Goal: Task Accomplishment & Management: Manage account settings

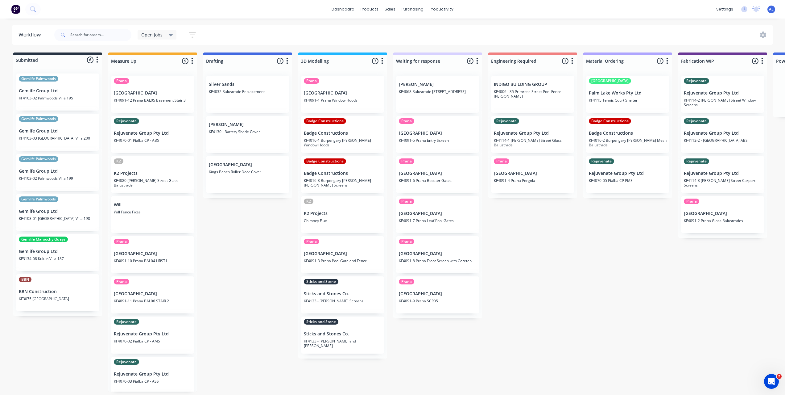
click at [583, 261] on div "Submitted 6 Status colour #273444 hex #273444 Save Cancel Summaries Total order…" at bounding box center [733, 221] width 1477 height 339
click at [282, 301] on div "Submitted 6 Status colour #273444 hex #273444 Save Cancel Summaries Total order…" at bounding box center [733, 221] width 1477 height 339
click at [394, 348] on div "Submitted 6 Status colour #273444 hex #273444 Save Cancel Summaries Total order…" at bounding box center [733, 221] width 1477 height 339
click at [428, 376] on div "Submitted 6 Status colour #273444 hex #273444 Save Cancel Summaries Total order…" at bounding box center [733, 221] width 1477 height 339
click at [511, 287] on div "Submitted 6 Status colour #273444 hex #273444 Save Cancel Summaries Total order…" at bounding box center [733, 221] width 1477 height 339
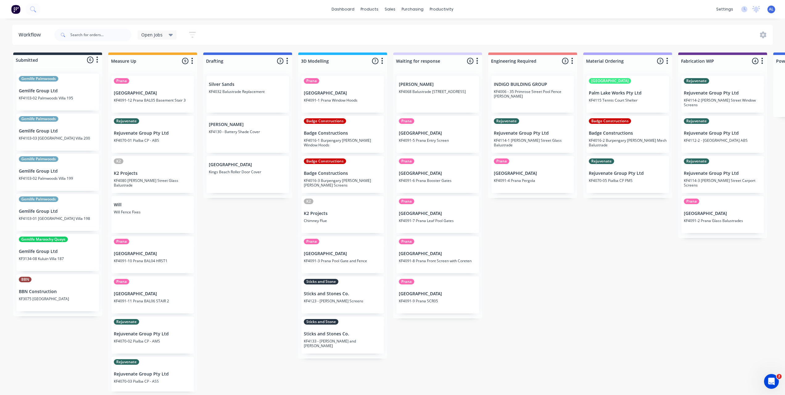
click at [519, 285] on div "Submitted 6 Status colour #273444 hex #273444 Save Cancel Summaries Total order…" at bounding box center [733, 221] width 1477 height 339
click at [250, 252] on div "Submitted 6 Status colour #273444 hex #273444 Save Cancel Summaries Total order…" at bounding box center [733, 221] width 1477 height 339
click at [251, 253] on div "Submitted 6 Status colour #273444 hex #273444 Save Cancel Summaries Total order…" at bounding box center [733, 221] width 1477 height 339
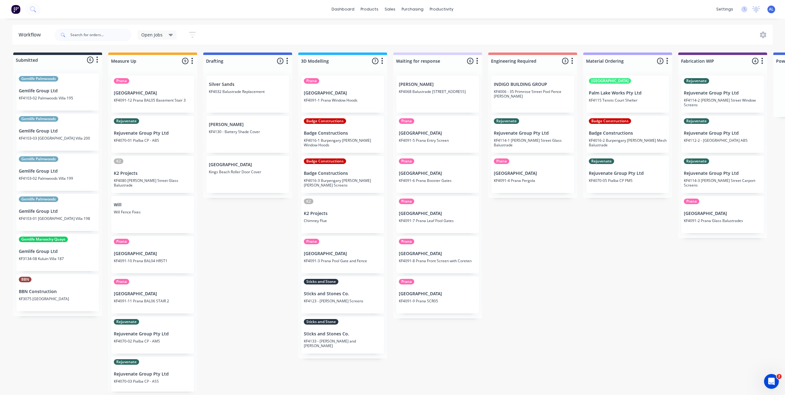
click at [249, 240] on div "Submitted 6 Status colour #273444 hex #273444 Save Cancel Summaries Total order…" at bounding box center [733, 221] width 1477 height 339
click at [375, 29] on div at bounding box center [371, 30] width 9 height 6
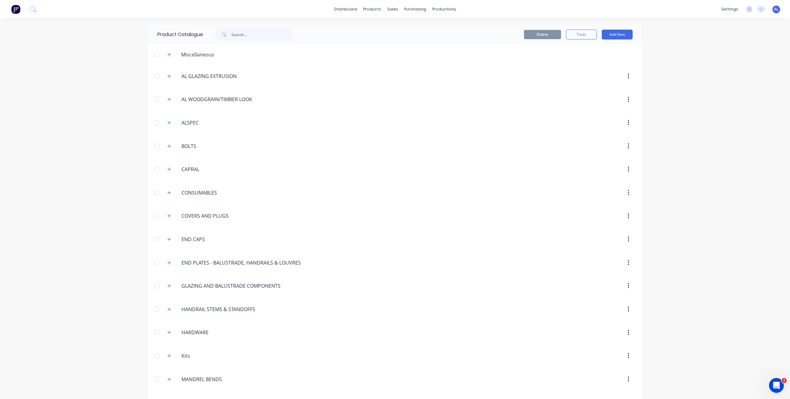
click at [99, 75] on div "dashboard products sales purchasing productivity dashboard products Product Cat…" at bounding box center [395, 199] width 790 height 399
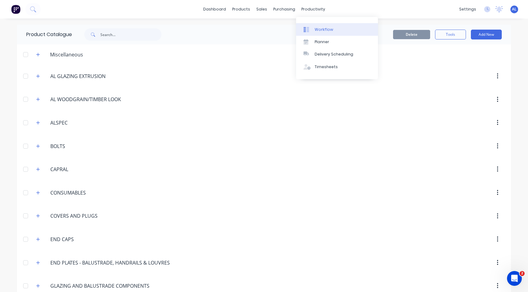
click at [312, 33] on link "Workflow" at bounding box center [337, 29] width 82 height 12
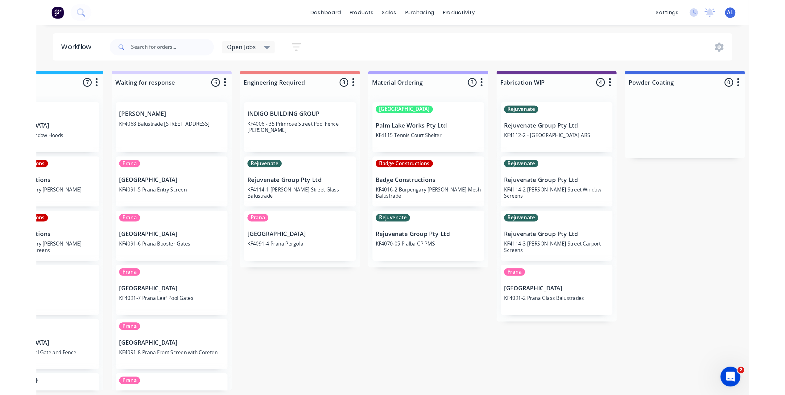
scroll to position [0, 338]
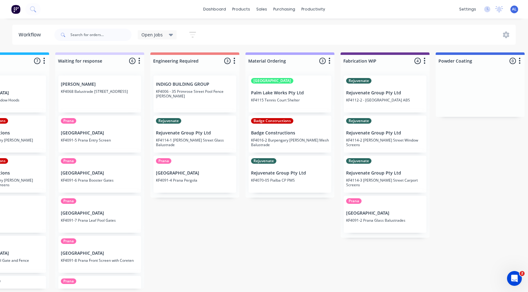
click at [257, 222] on div "Submitted 6 Status colour #273444 hex #273444 Save Cancel Summaries Total order…" at bounding box center [395, 170] width 1477 height 236
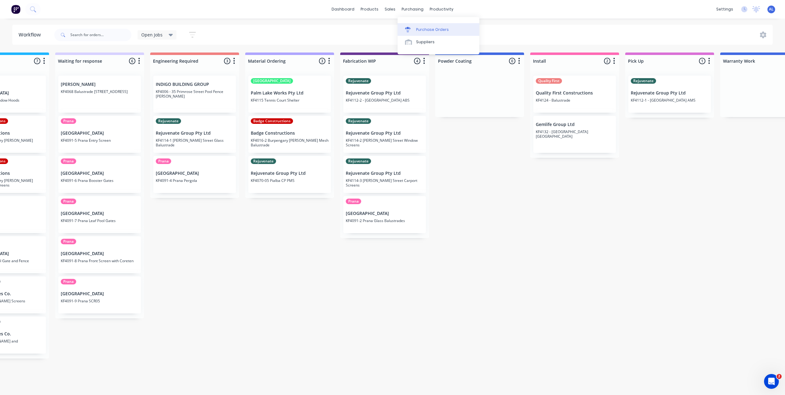
click at [414, 23] on link "Purchase Orders" at bounding box center [439, 29] width 82 height 12
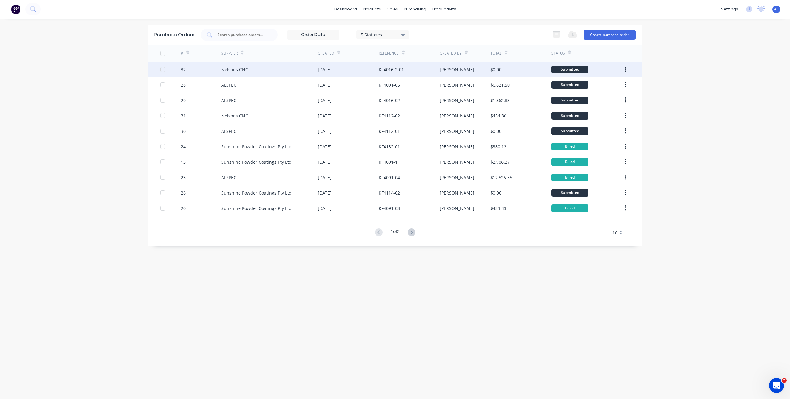
click at [294, 69] on div "Nelsons CNC" at bounding box center [269, 69] width 97 height 15
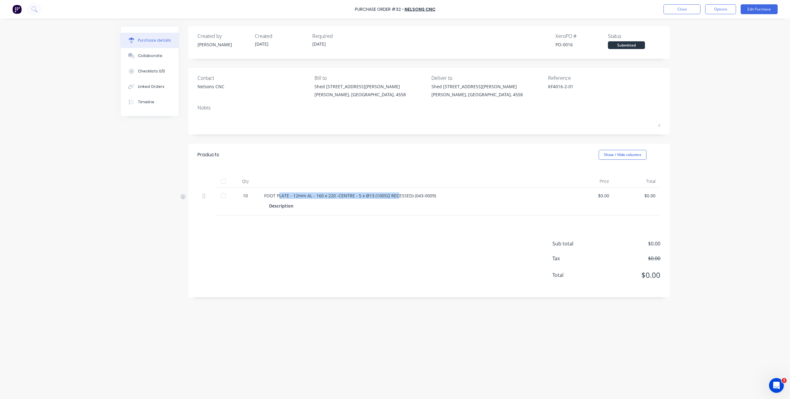
drag, startPoint x: 279, startPoint y: 197, endPoint x: 395, endPoint y: 198, distance: 115.7
click at [395, 198] on div "FOOT PLATE - 12mm AL - 160 x 220 -CENTRE - 5 x Ø13 (100SQ RECESSED) (043-0009)" at bounding box center [413, 196] width 299 height 6
click at [407, 195] on div "FOOT PLATE - 12mm AL - 160 x 220 -CENTRE - 5 x Ø13 (100SQ RECESSED) (043-0009)" at bounding box center [413, 196] width 299 height 6
drag, startPoint x: 436, startPoint y: 196, endPoint x: 409, endPoint y: 197, distance: 27.8
click at [409, 197] on div "FOOT PLATE - 12mm AL - 160 x 220 -CENTRE - 5 x Ø13 (100SQ RECESSED) (043-0009)" at bounding box center [413, 196] width 299 height 6
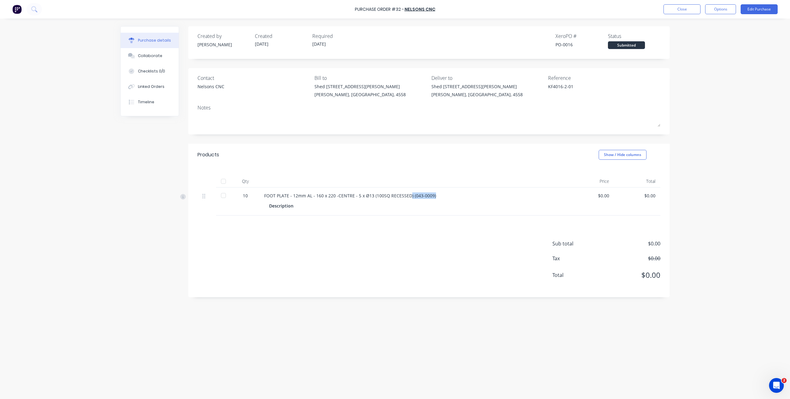
click at [409, 197] on div "FOOT PLATE - 12mm AL - 160 x 220 -CENTRE - 5 x Ø13 (100SQ RECESSED) (043-0009)" at bounding box center [413, 196] width 299 height 6
click at [702, 135] on div "Purchase Order #32 - Nelsons CNC Close Options Edit Purchase Purchase details C…" at bounding box center [395, 199] width 790 height 399
click at [131, 141] on div "Created by Kim Created 07/10/25 Required 10/10/25 Xero PO # PO-0016 Status Subm…" at bounding box center [394, 207] width 549 height 362
click at [178, 139] on div "Created by Kim Created 07/10/25 Required 10/10/25 Xero PO # PO-0016 Status Subm…" at bounding box center [394, 207] width 549 height 362
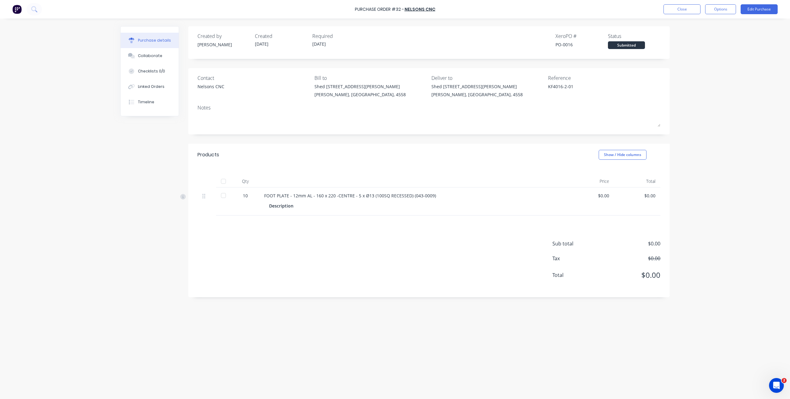
click at [674, 137] on div "Purchase details Collaborate Checklists 0/0 Linked Orders Timeline Created by K…" at bounding box center [395, 190] width 562 height 368
click at [690, 119] on div "Purchase Order #32 - Nelsons CNC Close Options Edit Purchase Purchase details C…" at bounding box center [395, 199] width 790 height 399
click at [684, 55] on div "Purchase Order #32 - Nelsons CNC Close Options Edit Purchase Purchase details C…" at bounding box center [395, 199] width 790 height 399
click at [668, 7] on button "Close" at bounding box center [681, 9] width 37 height 10
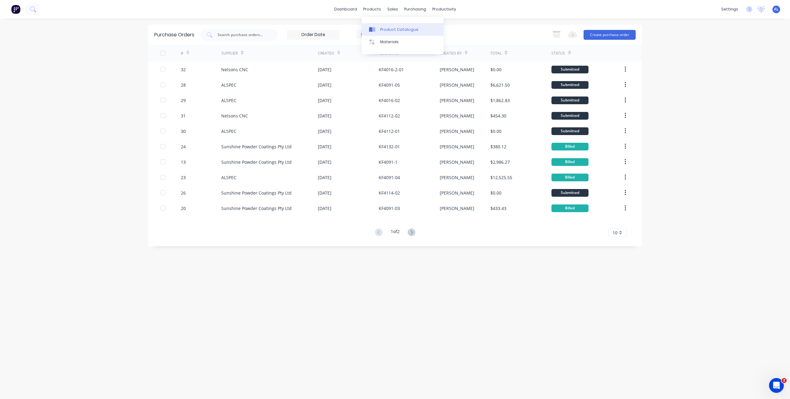
click at [375, 28] on icon at bounding box center [373, 29] width 3 height 5
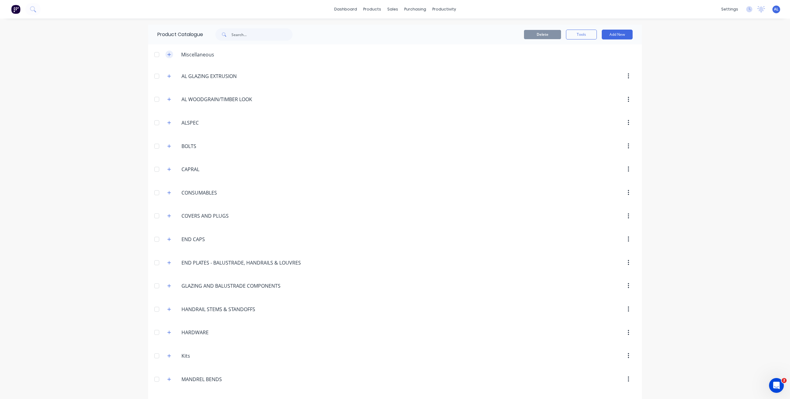
click at [169, 55] on button "button" at bounding box center [169, 55] width 8 height 8
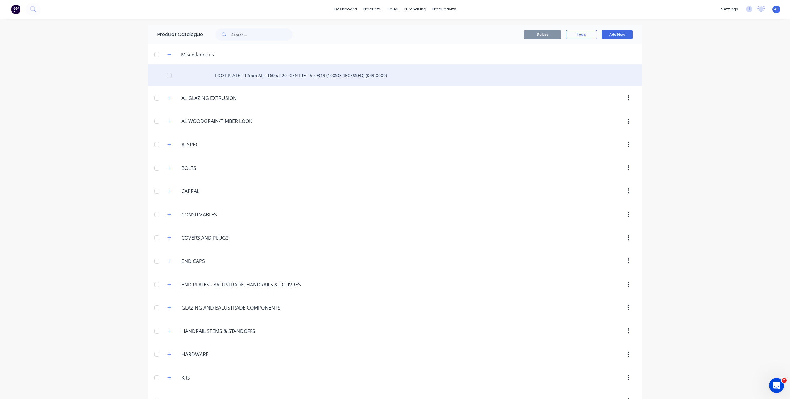
click at [243, 73] on div "FOOT PLATE - 12mm AL - 160 x 220 -CENTRE - 5 x Ø13 (100SQ RECESSED) (043-0009)" at bounding box center [395, 75] width 494 height 22
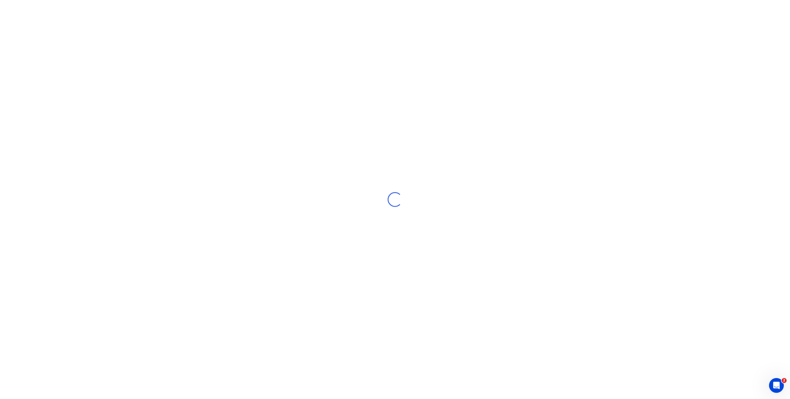
type textarea "x"
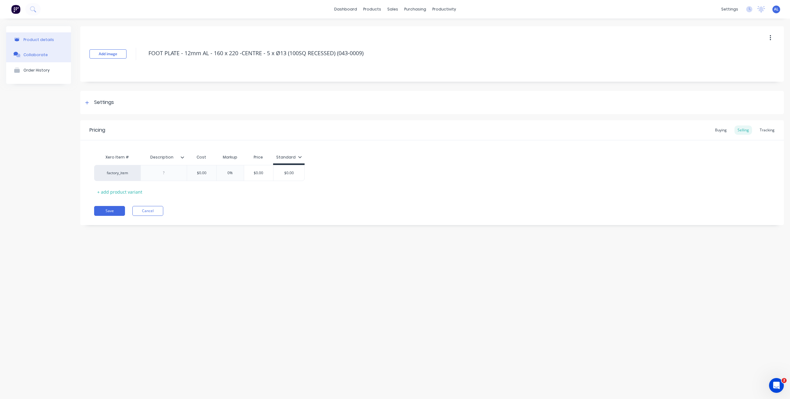
click at [30, 52] on div "Collaborate" at bounding box center [35, 54] width 24 height 5
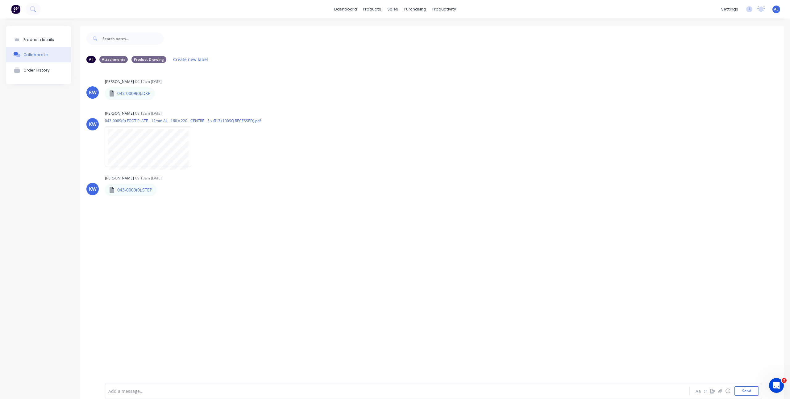
click at [227, 197] on div "KW [PERSON_NAME] 09:12am [DATE] 043-0009(0).DXF 043-0009(0).DXF Labels Auto-att…" at bounding box center [432, 221] width 704 height 306
click at [158, 93] on div "Labels Auto-attach to new orders Sales Orders Purchase Orders Download Delete" at bounding box center [191, 93] width 69 height 9
click at [159, 93] on icon "button" at bounding box center [159, 94] width 1 height 6
click at [219, 201] on div "KW [PERSON_NAME] 09:12am [DATE] 043-0009(0).DXF 043-0009(0).DXF Labels Auto-att…" at bounding box center [432, 221] width 704 height 306
click at [163, 190] on div "Labels Auto-attach to new orders Sales Orders Purchase Orders Download Delete" at bounding box center [193, 189] width 69 height 9
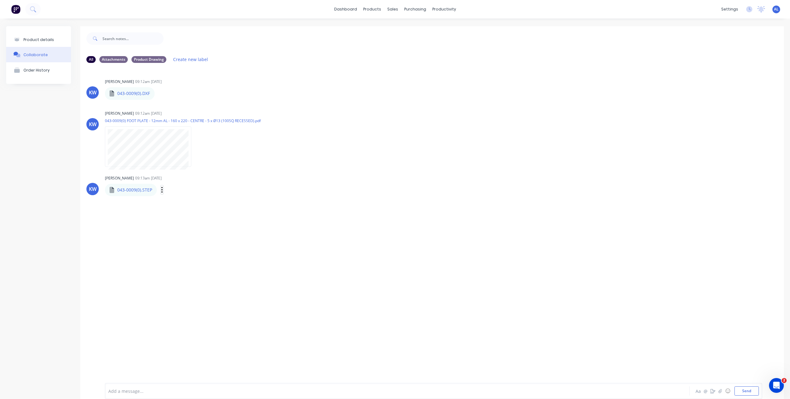
click at [161, 192] on icon "button" at bounding box center [161, 190] width 1 height 6
click at [188, 205] on button "Auto-attach to new orders" at bounding box center [202, 206] width 69 height 15
click at [183, 202] on button "Auto-attach to new orders" at bounding box center [202, 206] width 69 height 15
click at [197, 204] on button "Auto-attach to new orders" at bounding box center [202, 206] width 69 height 15
click at [159, 94] on button "button" at bounding box center [160, 93] width 2 height 9
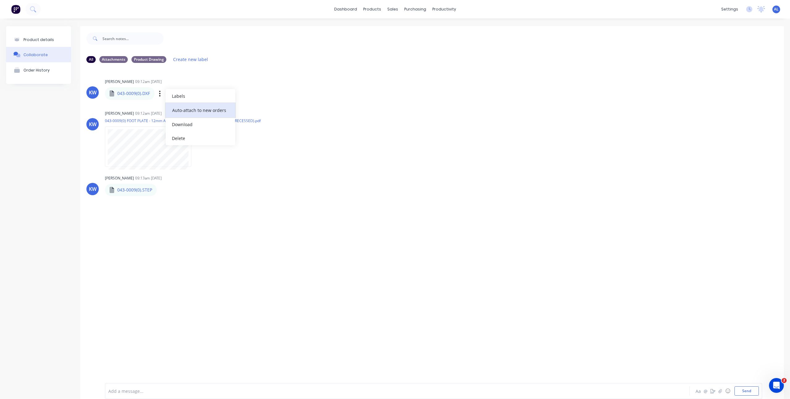
click at [221, 110] on button "Auto-attach to new orders" at bounding box center [200, 110] width 69 height 15
click at [162, 189] on icon "button" at bounding box center [162, 189] width 2 height 7
click at [186, 203] on button "Auto-attach to new orders" at bounding box center [202, 206] width 69 height 15
click at [207, 209] on div "KW [PERSON_NAME] 09:12am [DATE] 043-0009(0).DXF 043-0009(0).DXF Labels Auto-att…" at bounding box center [432, 221] width 704 height 306
click at [162, 190] on icon "button" at bounding box center [161, 190] width 1 height 6
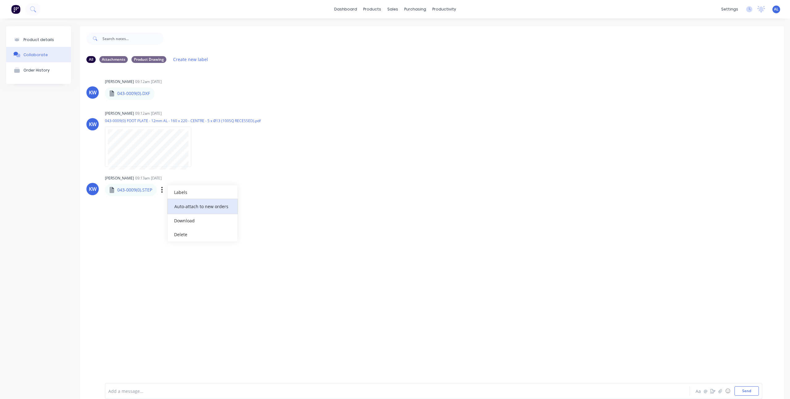
click at [200, 205] on button "Auto-attach to new orders" at bounding box center [202, 206] width 69 height 15
click at [244, 215] on div "KW [PERSON_NAME] 09:12am [DATE] 043-0009(0).DXF 043-0009(0).DXF Labels Auto-att…" at bounding box center [432, 221] width 704 height 306
click at [205, 208] on div "KW [PERSON_NAME] 09:12am [DATE] 043-0009(0).DXF 043-0009(0).DXF Labels Auto-att…" at bounding box center [432, 221] width 704 height 306
click at [203, 209] on div "KW [PERSON_NAME] 09:12am [DATE] 043-0009(0).DXF 043-0009(0).DXF Labels Auto-att…" at bounding box center [432, 221] width 704 height 306
click at [162, 90] on div "Labels Auto-attach to new orders Sales Orders Purchase Orders Download Delete" at bounding box center [191, 93] width 69 height 9
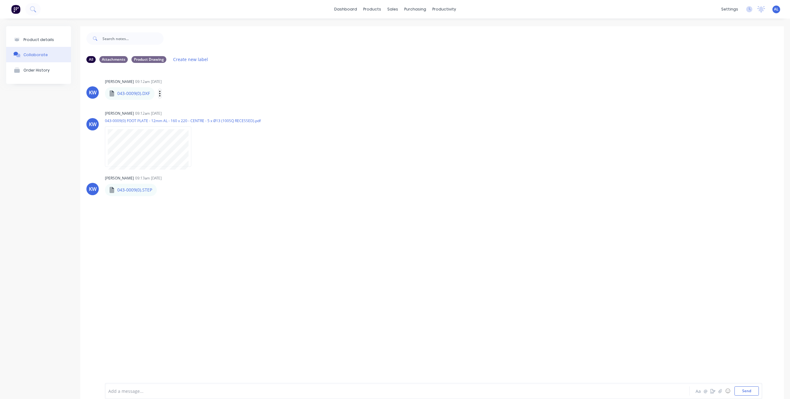
click at [160, 94] on icon "button" at bounding box center [160, 93] width 2 height 7
click at [186, 106] on button "Auto-attach to new orders" at bounding box center [200, 110] width 69 height 15
click at [198, 145] on button "button" at bounding box center [196, 146] width 2 height 9
click at [262, 166] on button "Auto-attach to new orders" at bounding box center [236, 163] width 69 height 15
click at [161, 95] on div "Labels Auto-attach to new orders Sales Orders Purchase Orders Download Delete" at bounding box center [191, 93] width 69 height 9
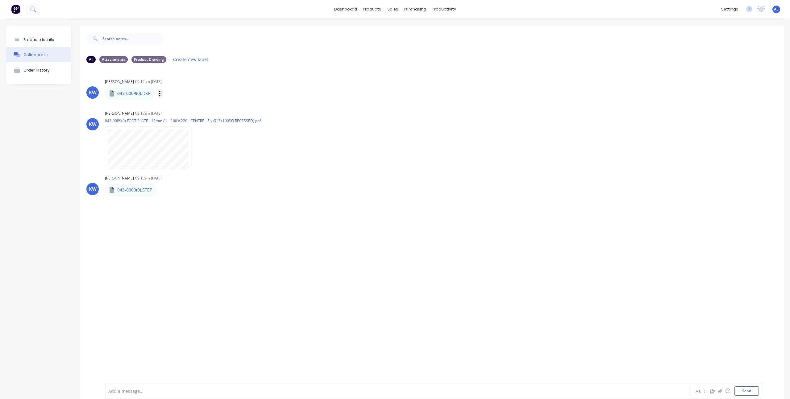
click at [159, 94] on icon "button" at bounding box center [159, 94] width 1 height 6
click at [185, 106] on button "Auto-attach to new orders" at bounding box center [200, 110] width 69 height 15
click at [200, 108] on button "Auto-attach to new orders" at bounding box center [200, 110] width 69 height 15
click at [165, 188] on div "Labels Auto-attach to new orders Sales Orders Purchase Orders Download Delete" at bounding box center [193, 189] width 69 height 9
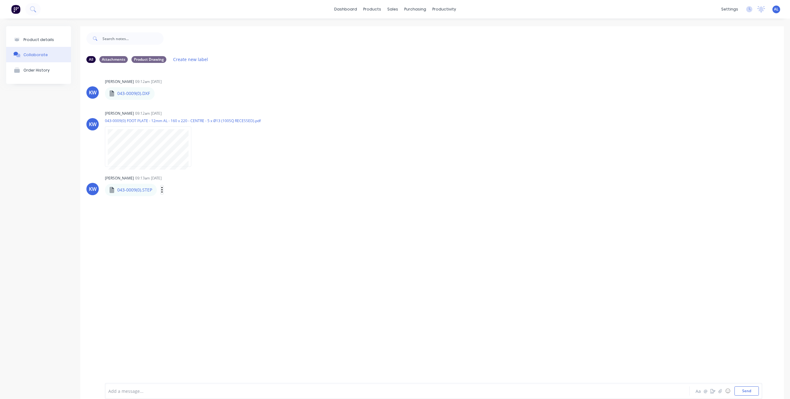
click at [161, 189] on icon "button" at bounding box center [162, 189] width 2 height 7
click at [187, 205] on button "Auto-attach to new orders" at bounding box center [202, 206] width 69 height 15
click at [161, 192] on button "button" at bounding box center [162, 189] width 2 height 9
click at [205, 207] on button "Auto-attach to new orders" at bounding box center [202, 206] width 69 height 15
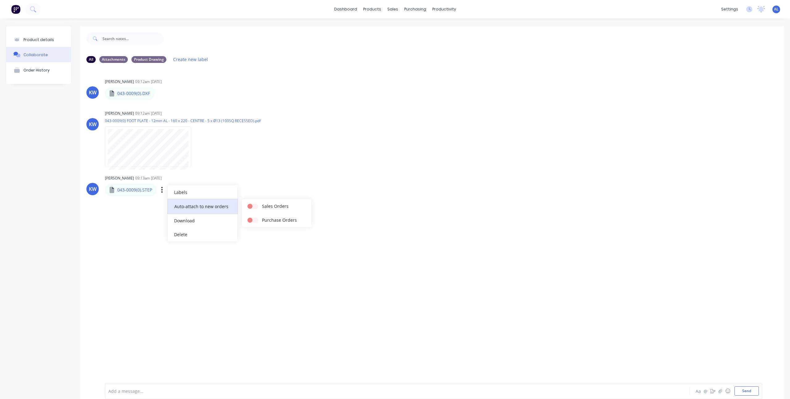
click at [205, 207] on button "Auto-attach to new orders" at bounding box center [202, 206] width 69 height 15
click at [107, 234] on div "KW [PERSON_NAME] 09:12am [DATE] 043-0009(0).DXF 043-0009(0).DXF Labels Auto-att…" at bounding box center [432, 221] width 704 height 306
click at [407, 28] on icon at bounding box center [408, 28] width 6 height 2
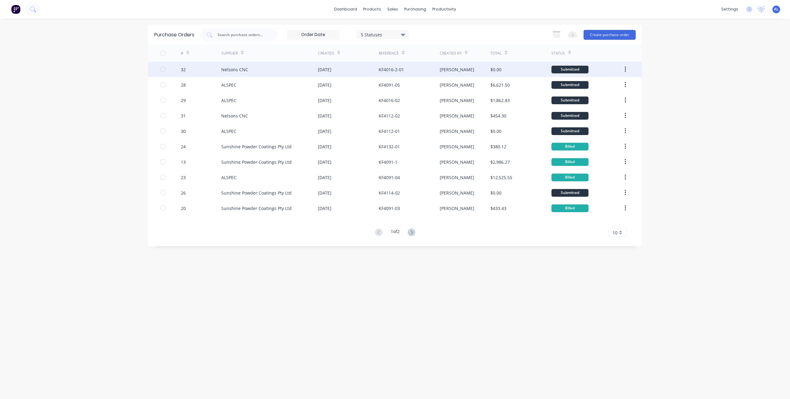
click at [347, 67] on div "[DATE]" at bounding box center [348, 69] width 61 height 15
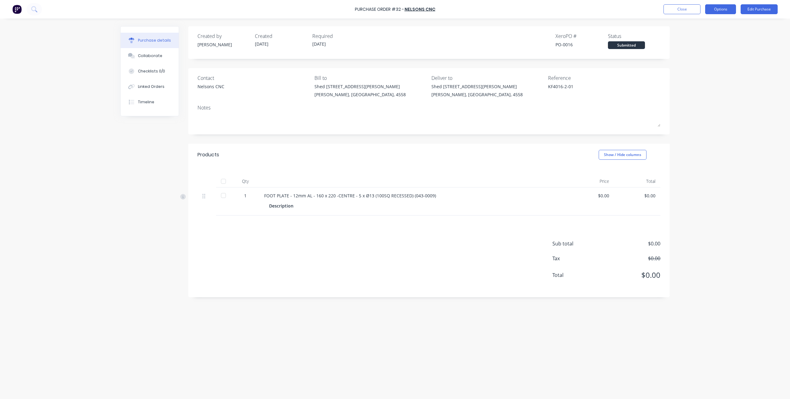
click at [722, 10] on button "Options" at bounding box center [720, 9] width 31 height 10
click at [712, 26] on div "Print / Email" at bounding box center [707, 25] width 48 height 9
click at [707, 46] on div "Without pricing" at bounding box center [707, 49] width 48 height 9
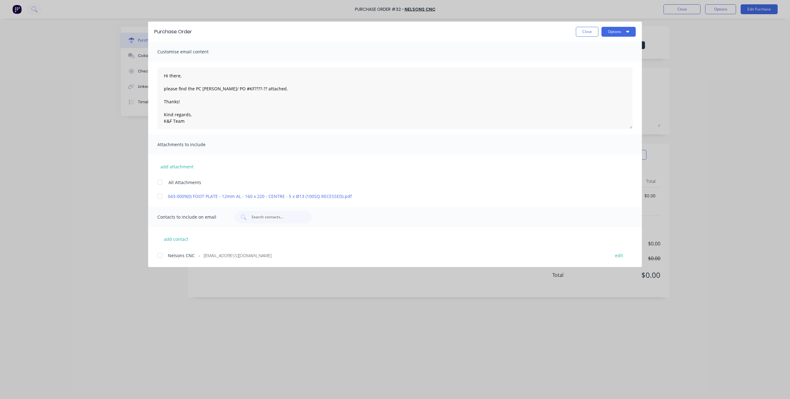
scroll to position [3, 0]
click at [159, 182] on div at bounding box center [160, 182] width 12 height 12
click at [171, 168] on button "add attachment" at bounding box center [176, 166] width 39 height 9
click at [585, 33] on button "Close" at bounding box center [587, 32] width 23 height 10
type textarea "x"
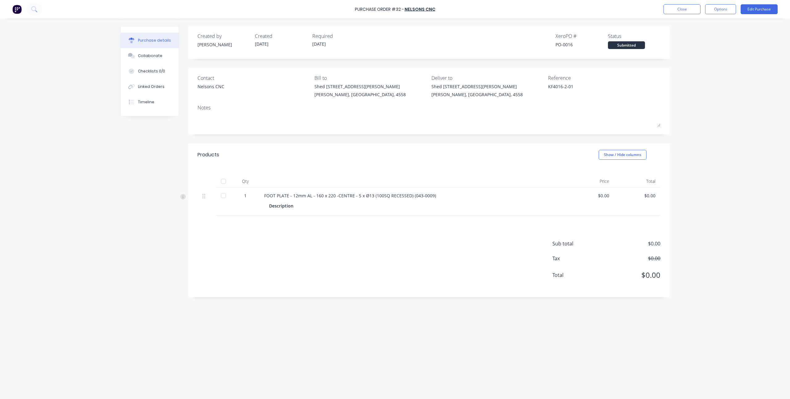
click at [686, 148] on div "Purchase Order #32 - Nelsons CNC Close Options Edit Purchase Purchase details C…" at bounding box center [395, 199] width 790 height 399
click at [59, 92] on div "Purchase Order #32 - Nelsons CNC Close Options Edit Purchase Purchase details C…" at bounding box center [395, 199] width 790 height 399
click at [154, 156] on div "Created by [PERSON_NAME] Created [DATE] Required [DATE] Xero PO # PO-0016 Statu…" at bounding box center [394, 207] width 549 height 362
click at [719, 69] on div "Purchase Order #32 - Nelsons CNC Close Options Edit Purchase Purchase details C…" at bounding box center [395, 199] width 790 height 399
click at [688, 12] on button "Close" at bounding box center [681, 9] width 37 height 10
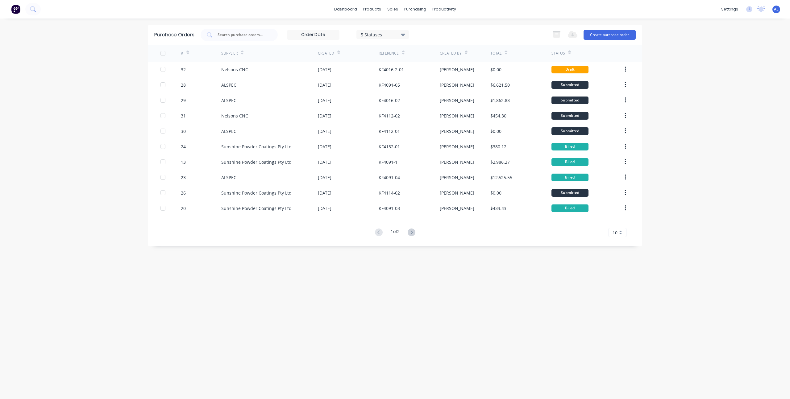
click at [120, 125] on div "dashboard products sales purchasing productivity dashboard products Product Cat…" at bounding box center [395, 199] width 790 height 399
click at [142, 67] on div "dashboard products sales purchasing productivity dashboard products Product Cat…" at bounding box center [395, 199] width 790 height 399
click at [142, 66] on div "dashboard products sales purchasing productivity dashboard products Product Cat…" at bounding box center [395, 199] width 790 height 399
